Goal: Find specific page/section: Find specific page/section

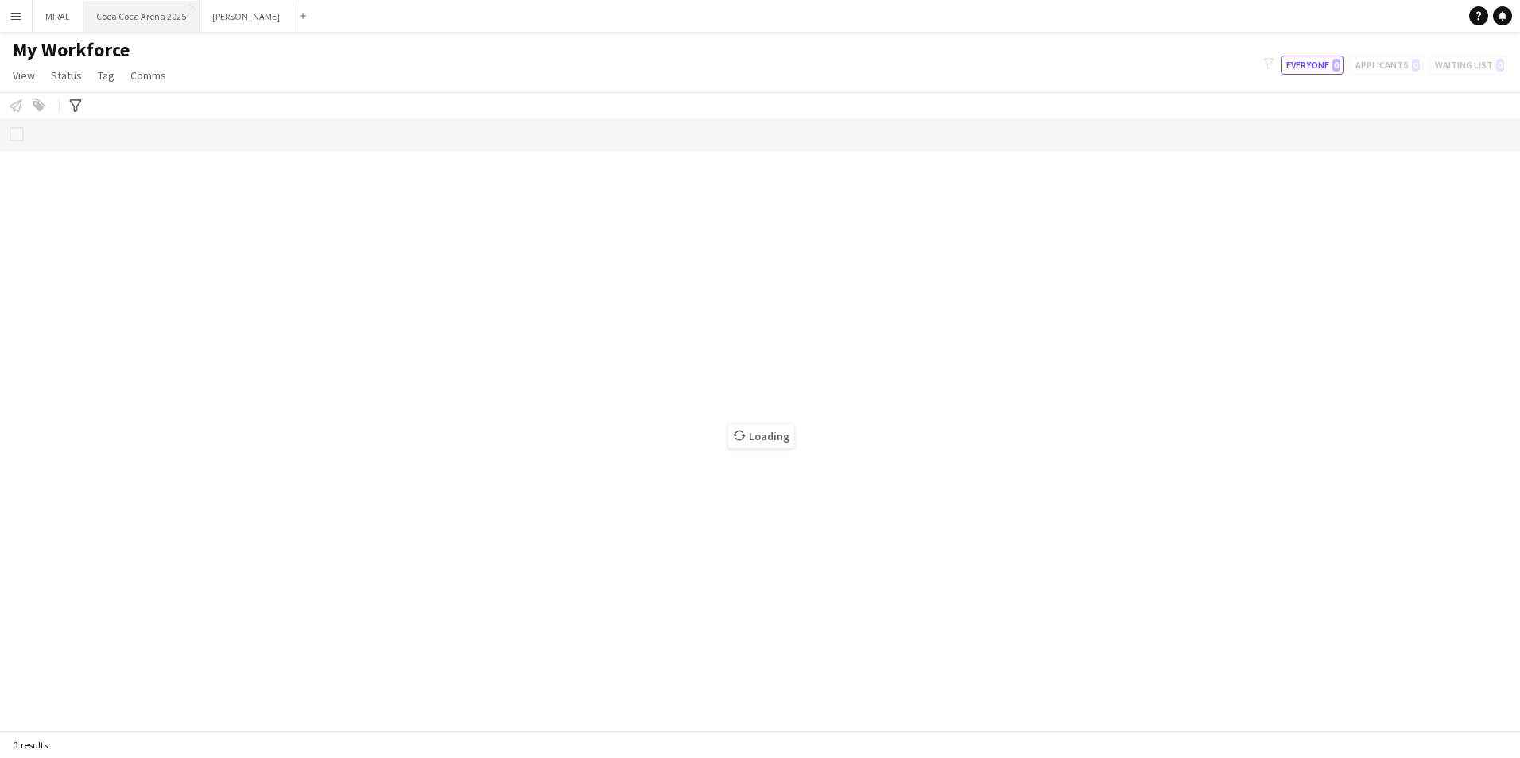
click at [130, 21] on button "[GEOGRAPHIC_DATA] 2025 Close" at bounding box center [141, 16] width 116 height 31
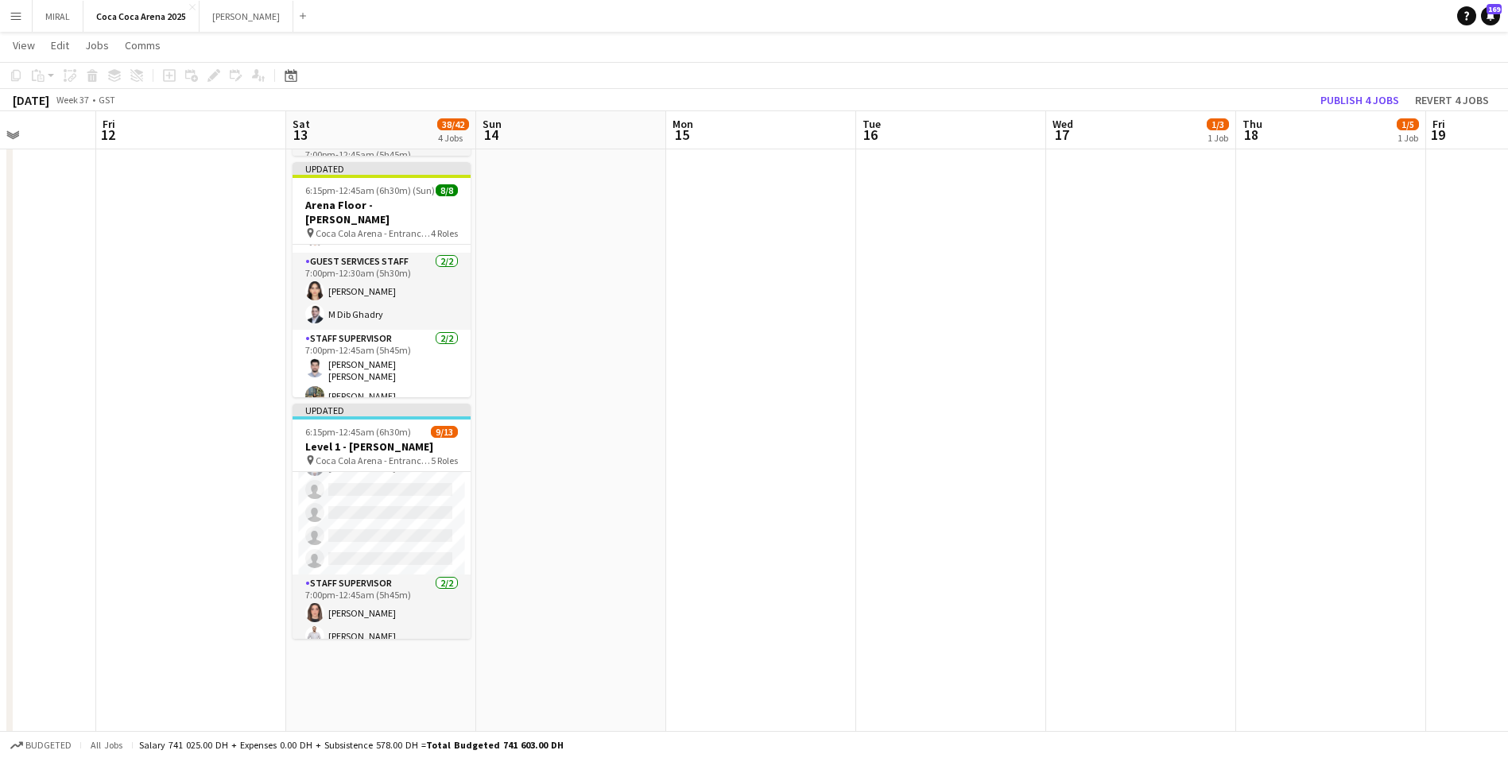
scroll to position [0, 476]
click at [696, 403] on app-date-cell at bounding box center [759, 292] width 190 height 1240
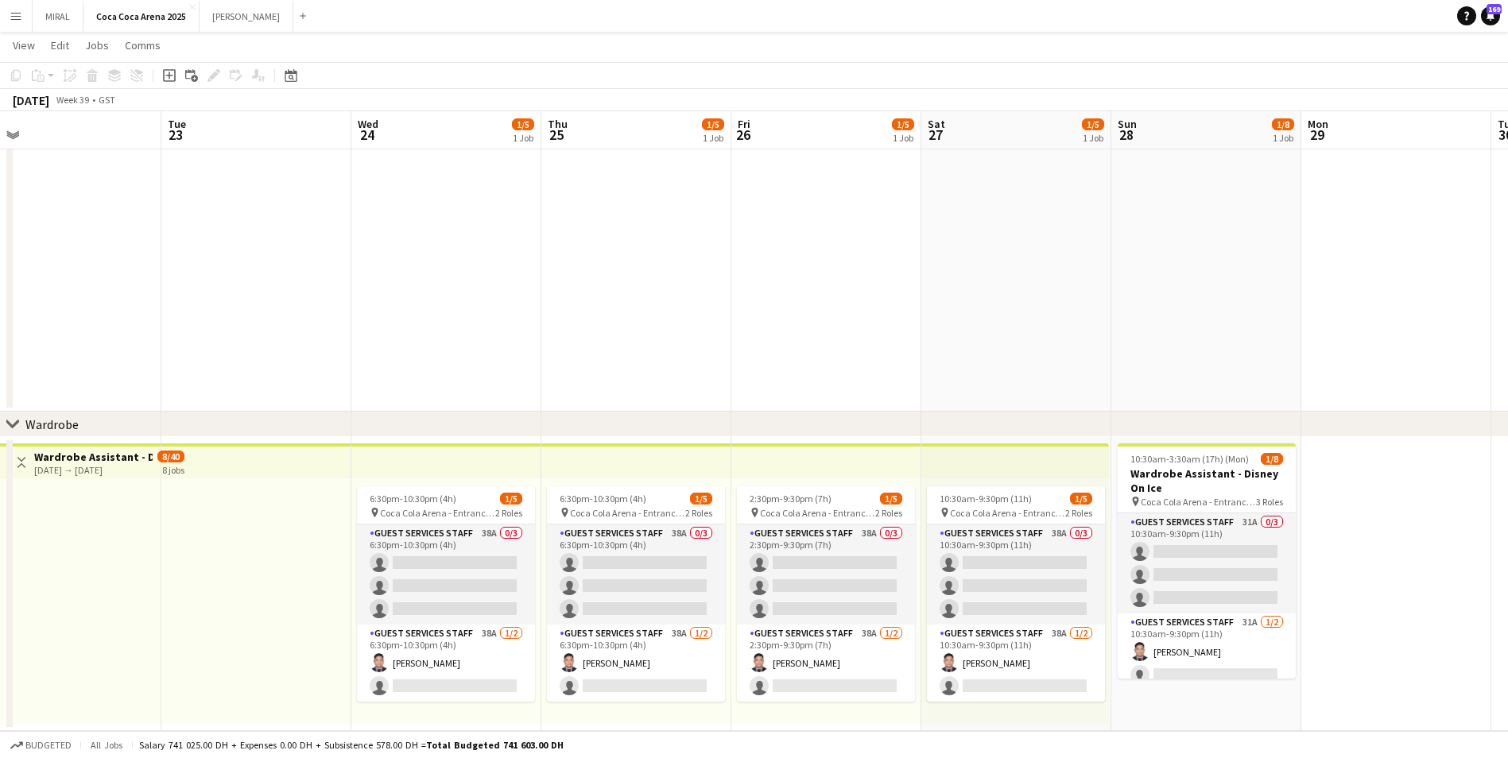
scroll to position [0, 405]
click at [11, 15] on app-icon "Menu" at bounding box center [16, 16] width 13 height 13
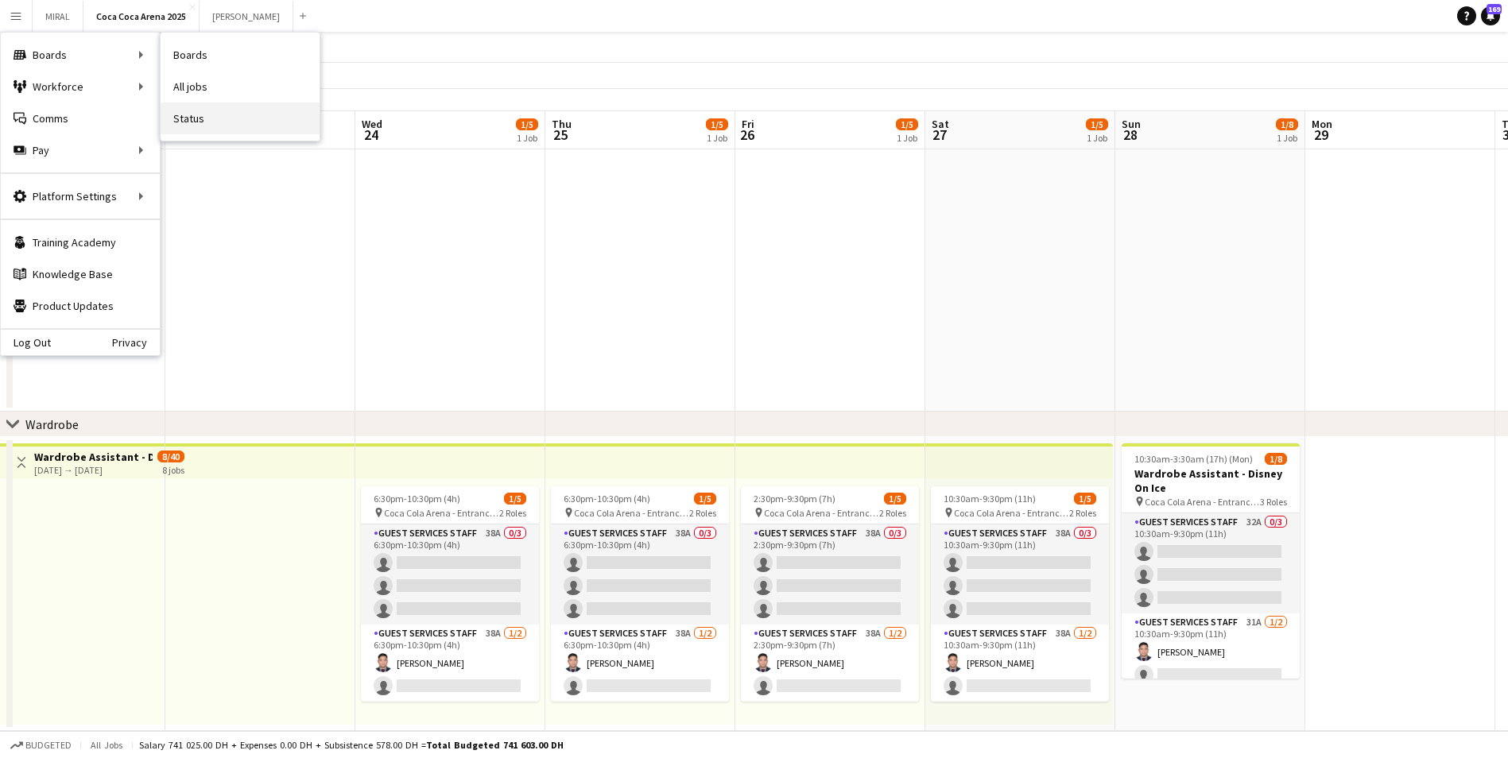
click at [199, 114] on link "Status" at bounding box center [240, 119] width 159 height 32
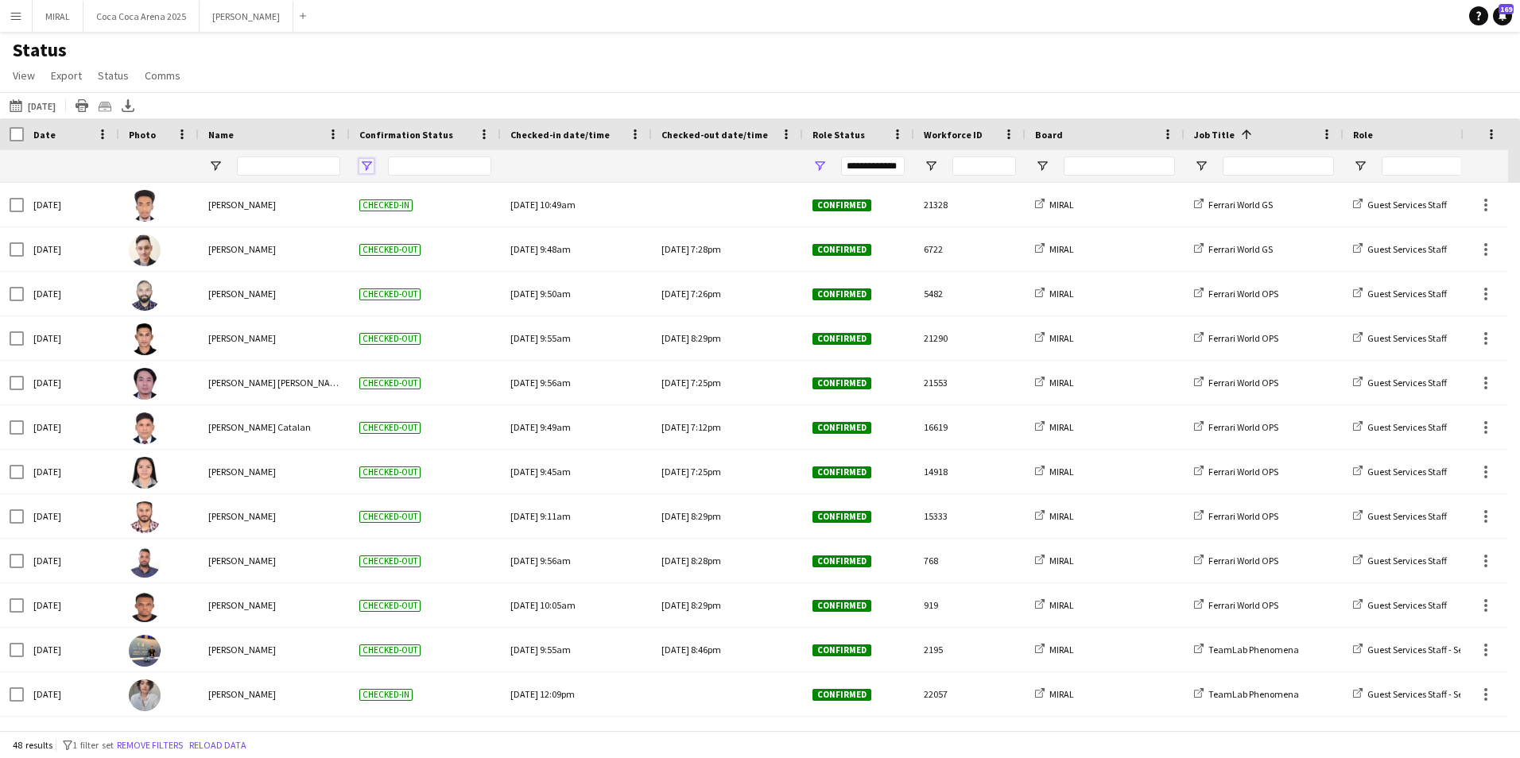
click at [370, 165] on span "Open Filter Menu" at bounding box center [366, 166] width 14 height 14
type input "**********"
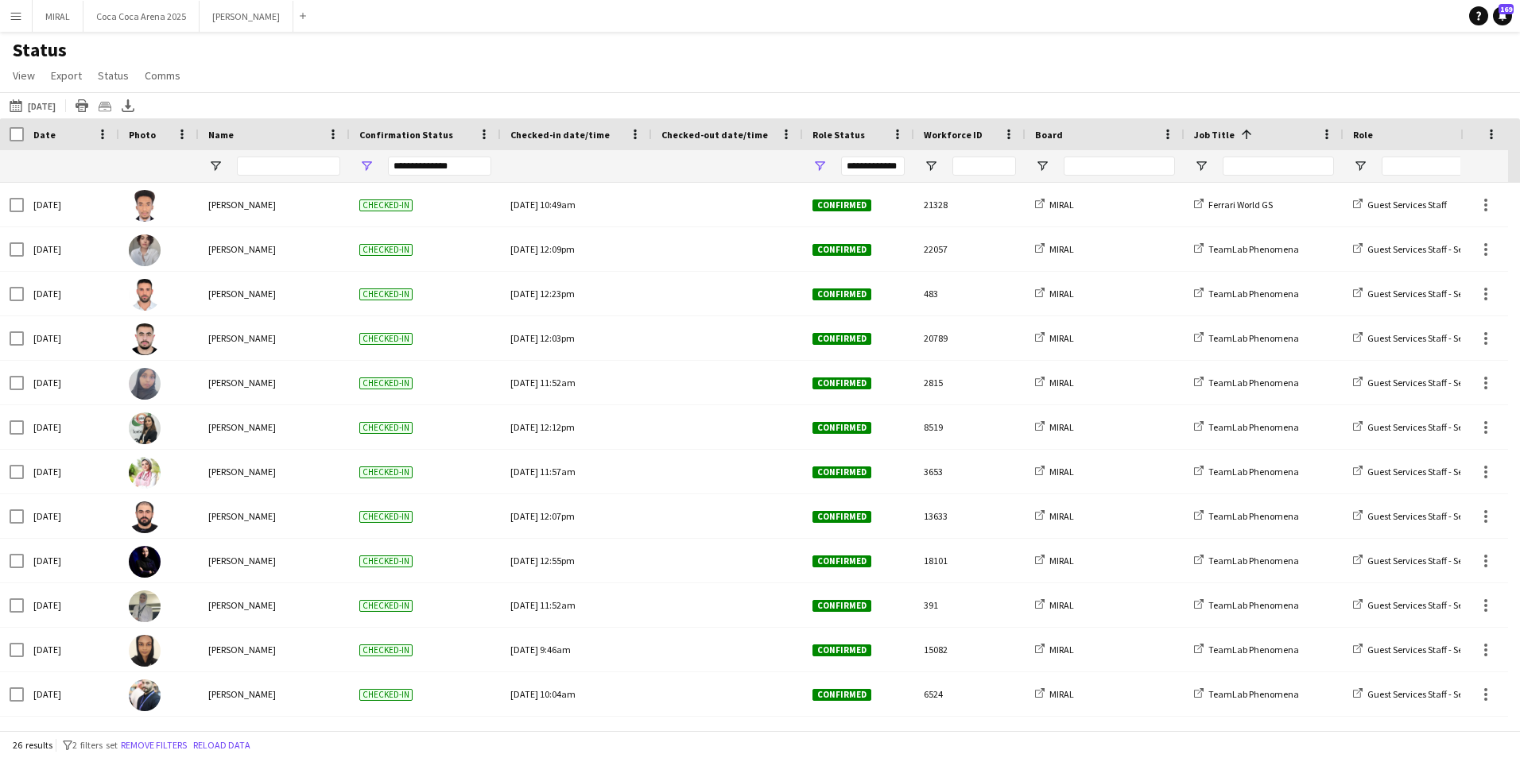
click at [595, 53] on div "Status View Views Default view Attendance Report / F1 Attendance Sheet F1 Group…" at bounding box center [760, 65] width 1520 height 54
